Goal: Task Accomplishment & Management: Complete application form

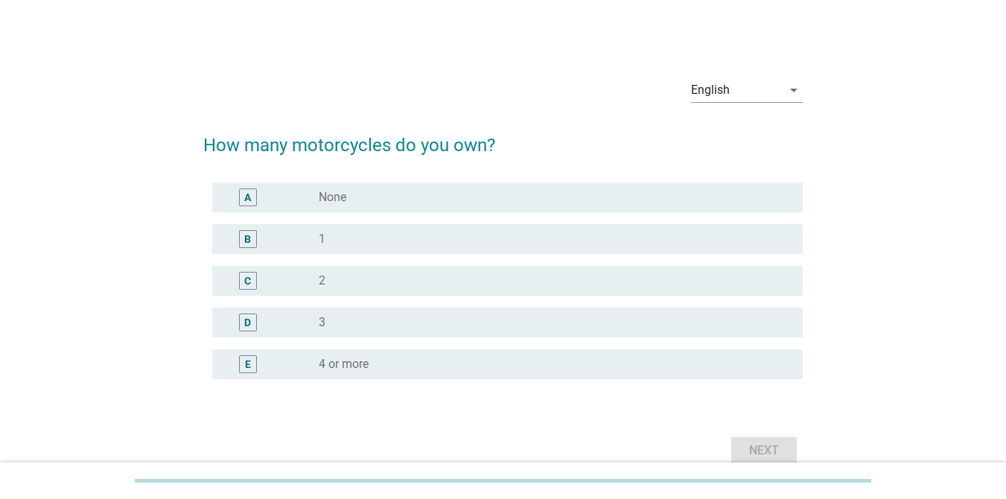
click at [366, 236] on div "radio_button_unchecked 1" at bounding box center [549, 239] width 460 height 15
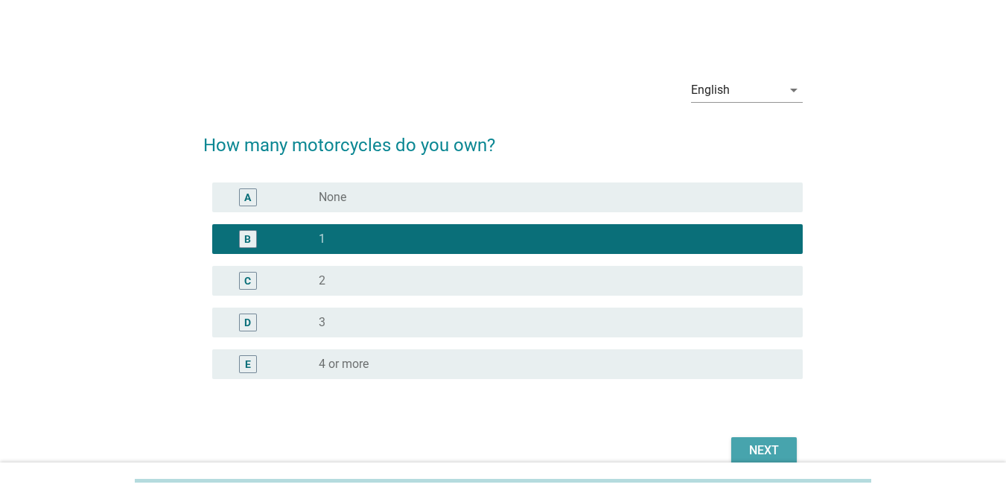
click at [743, 442] on button "Next" at bounding box center [764, 450] width 66 height 27
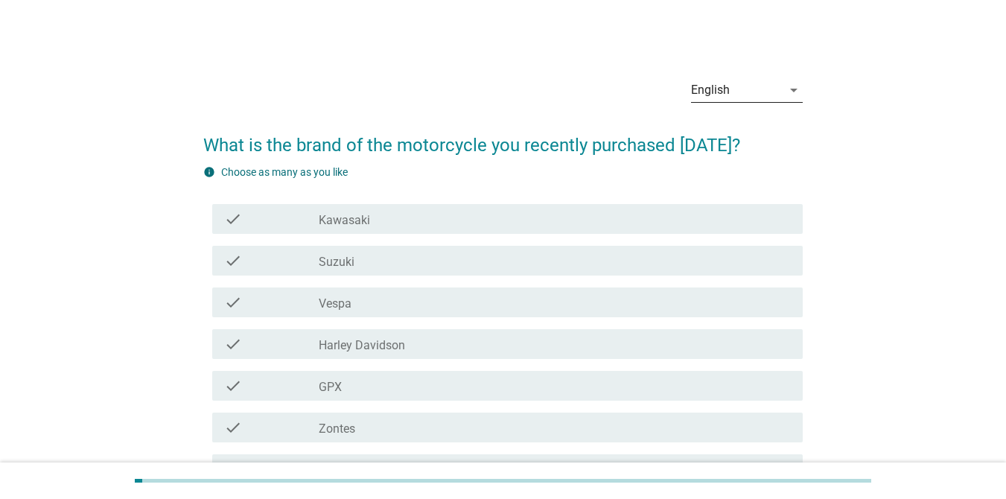
click at [723, 84] on div "English" at bounding box center [710, 89] width 39 height 13
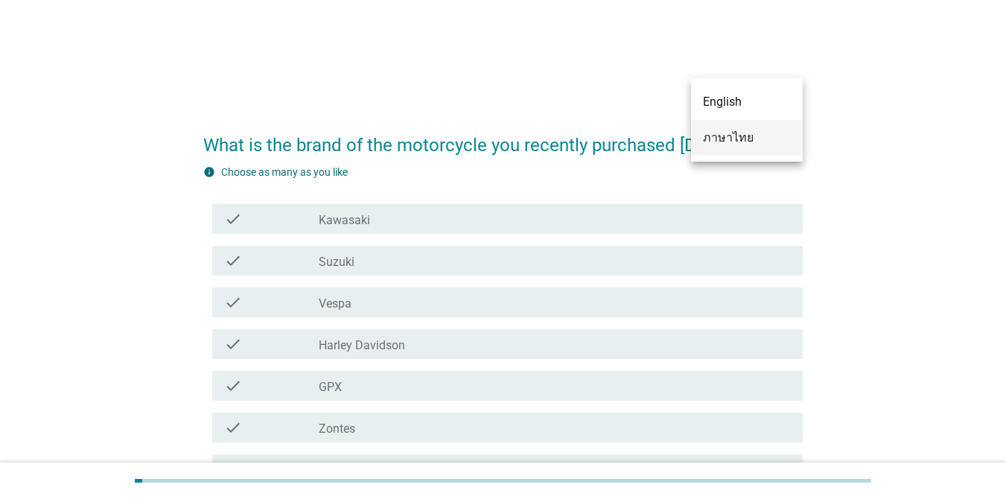
click at [739, 142] on div "ภาษาไทย" at bounding box center [747, 138] width 88 height 18
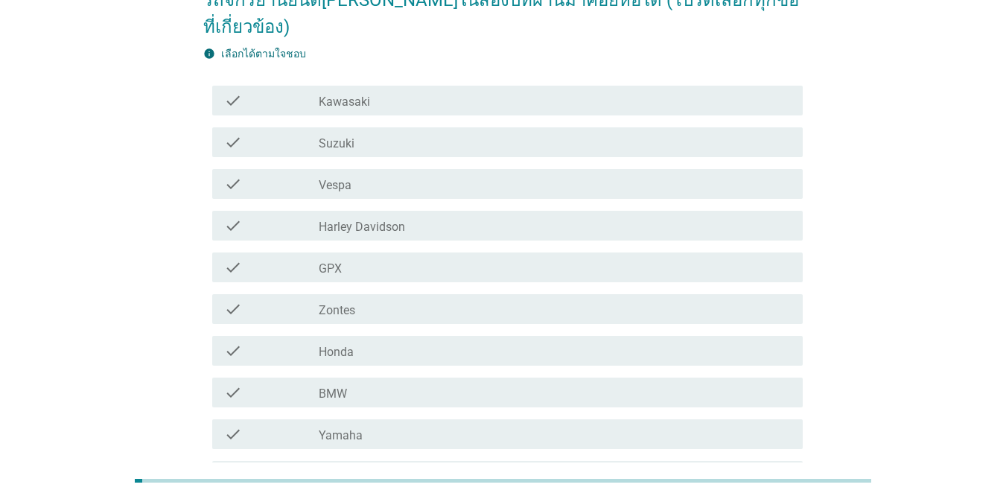
scroll to position [135, 0]
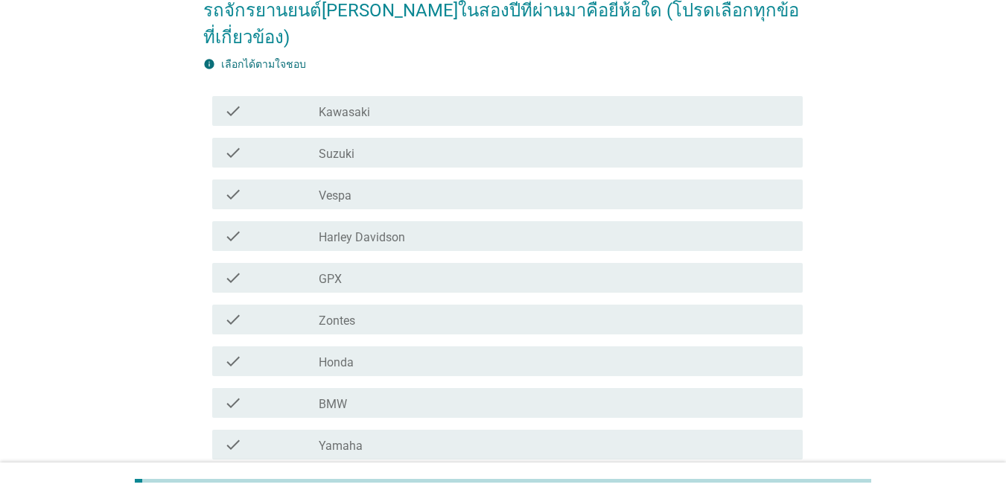
click at [384, 4] on h2 "รถจักรยานยนต์[PERSON_NAME]ในสองปีที่ผ่านมาคือยี่ห้อใด (โปรดเลือกทุกข้อที่เกี่ยว…" at bounding box center [503, 16] width 600 height 69
click at [384, 5] on h2 "รถจักรยานยนต์[PERSON_NAME]ในสองปีที่ผ่านมาคือยี่ห้อใด (โปรดเลือกทุกข้อที่เกี่ยว…" at bounding box center [503, 16] width 600 height 69
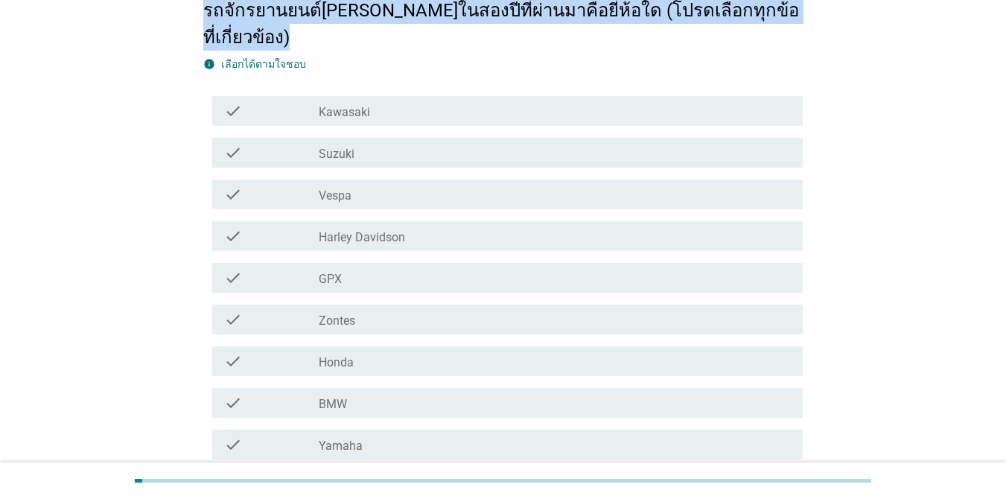
click at [384, 5] on h2 "รถจักรยานยนต์[PERSON_NAME]ในสองปีที่ผ่านมาคือยี่ห้อใด (โปรดเลือกทุกข้อที่เกี่ยว…" at bounding box center [503, 16] width 600 height 69
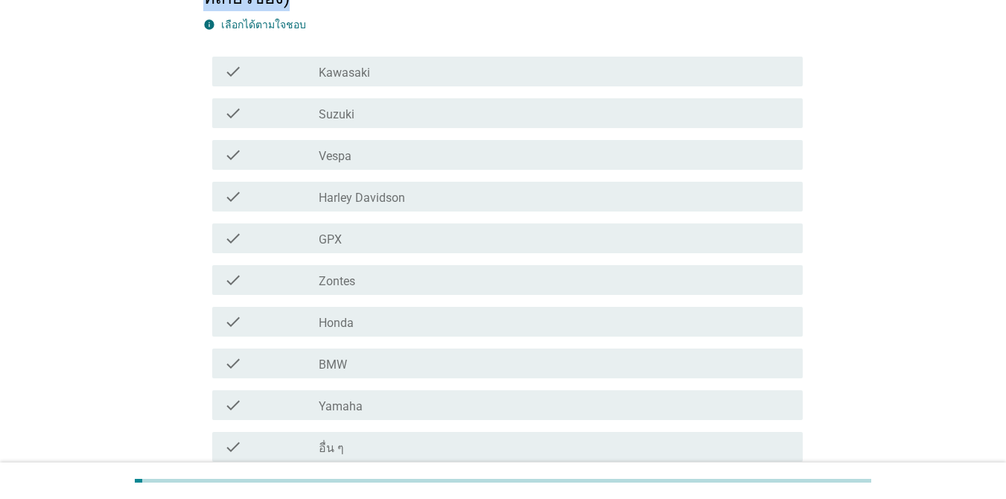
scroll to position [284, 0]
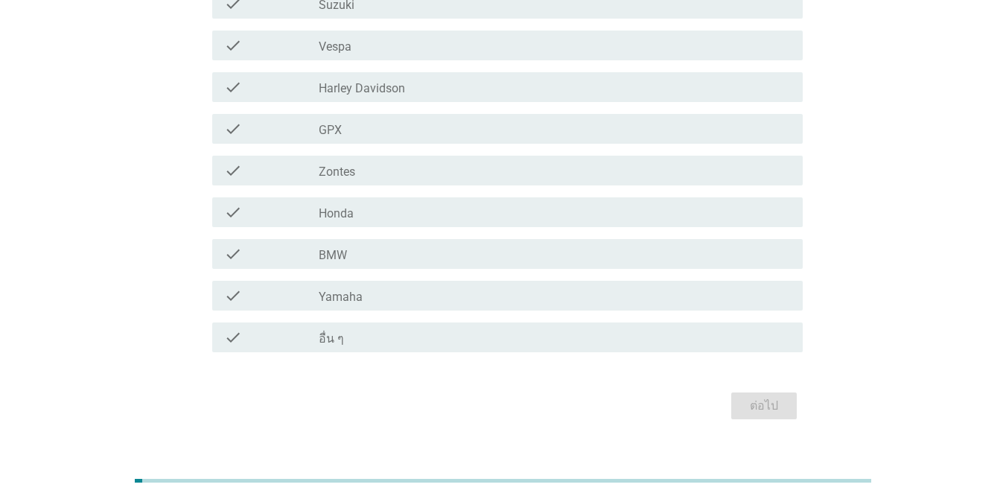
click at [452, 328] on div "check_box_outline_blank อื่น ๆ" at bounding box center [555, 337] width 472 height 18
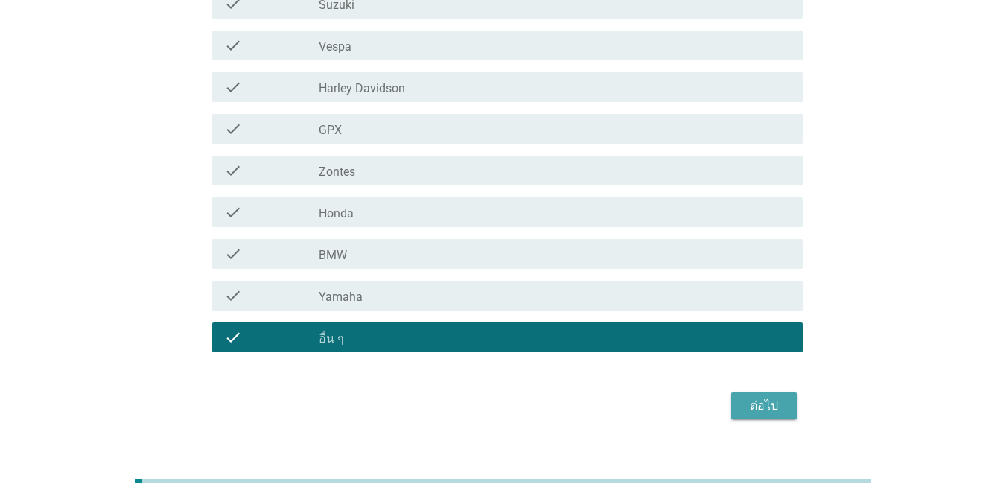
click at [784, 397] on div "ต่อไป" at bounding box center [764, 406] width 42 height 18
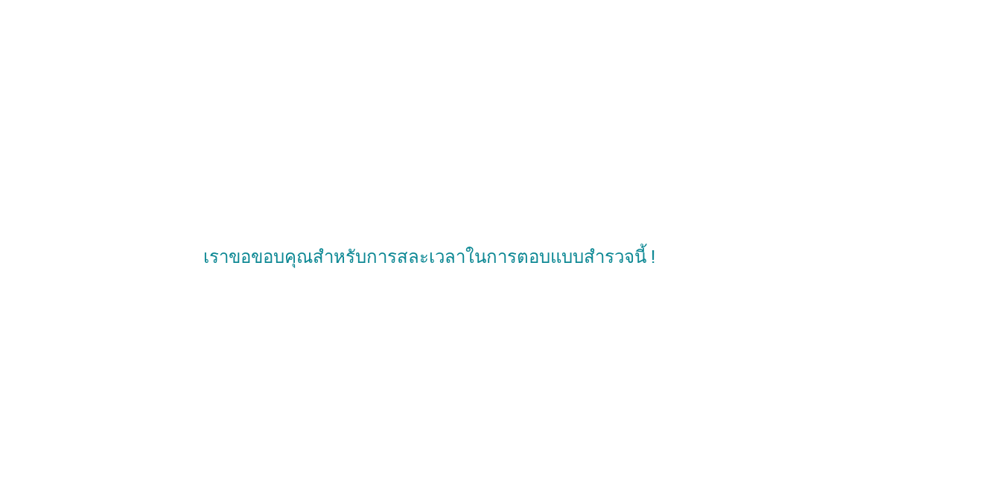
scroll to position [0, 0]
